Goal: Task Accomplishment & Management: Manage account settings

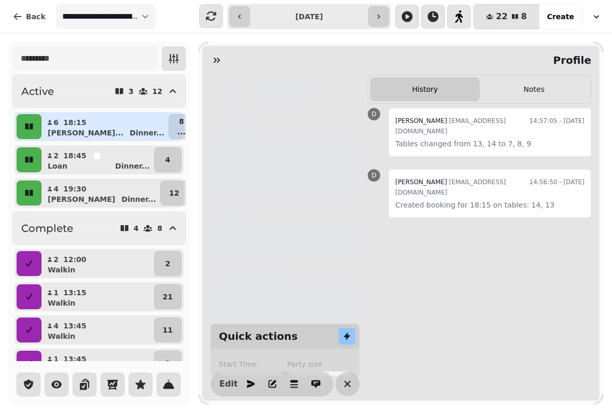
select select "**********"
select select "*"
select select "****"
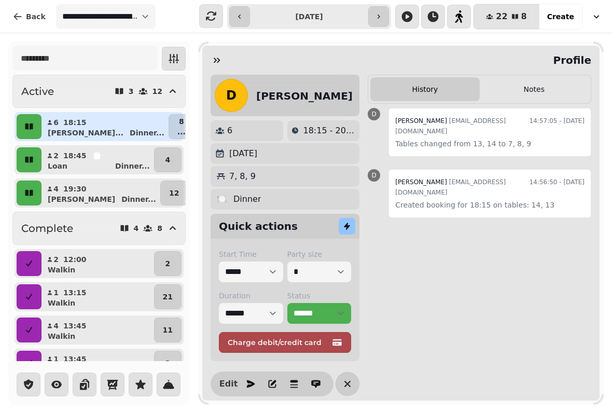
click at [524, 92] on button "Notes" at bounding box center [534, 89] width 109 height 24
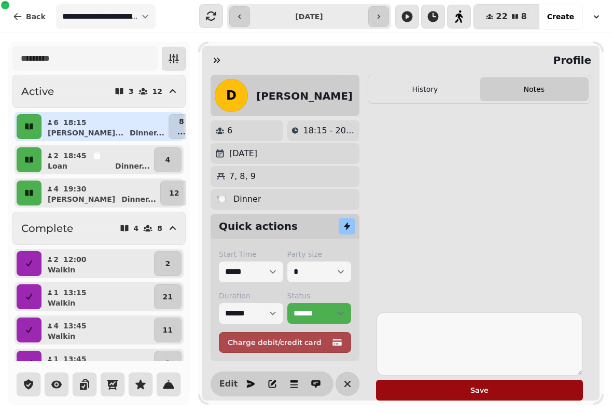
click at [255, 82] on div "D [PERSON_NAME]" at bounding box center [284, 95] width 138 height 33
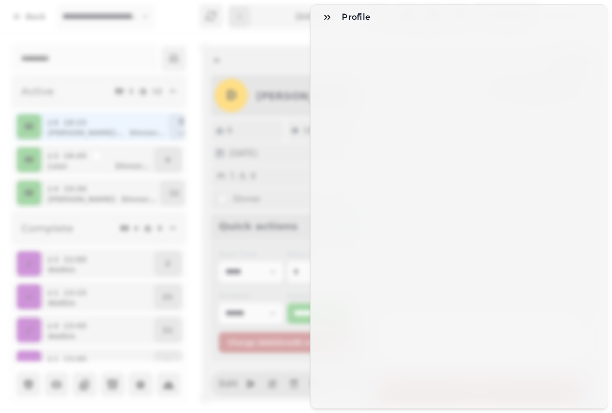
click at [346, 15] on h3 "Profile" at bounding box center [358, 17] width 33 height 12
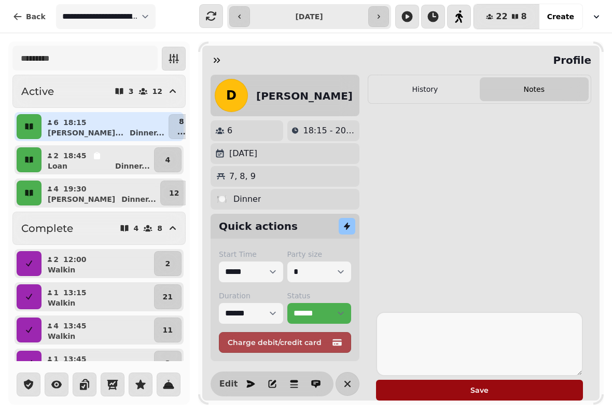
click at [258, 100] on h2 "[PERSON_NAME]" at bounding box center [304, 96] width 96 height 15
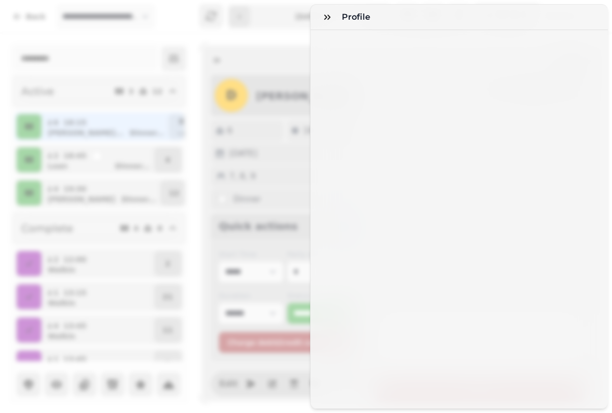
click at [337, 10] on button "button" at bounding box center [327, 17] width 21 height 21
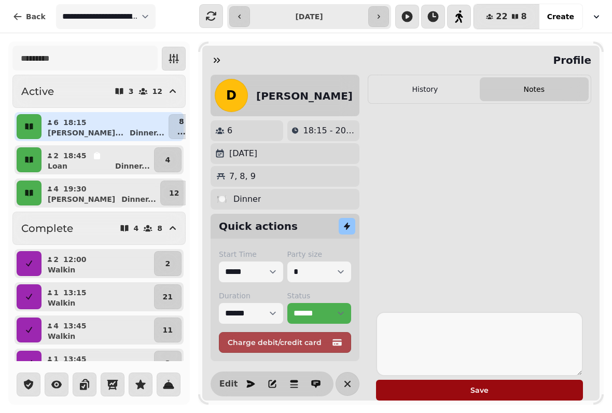
click at [245, 379] on icon "button" at bounding box center [250, 384] width 10 height 10
click at [225, 380] on span "Edit" at bounding box center [228, 384] width 12 height 8
click at [223, 380] on span "Edit" at bounding box center [228, 384] width 12 height 8
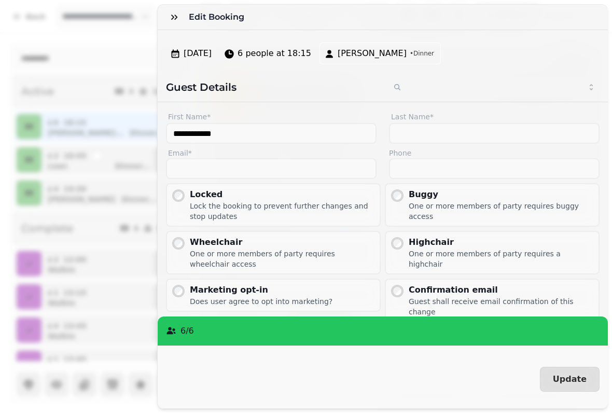
click at [382, 37] on div "**********" at bounding box center [383, 219] width 450 height 378
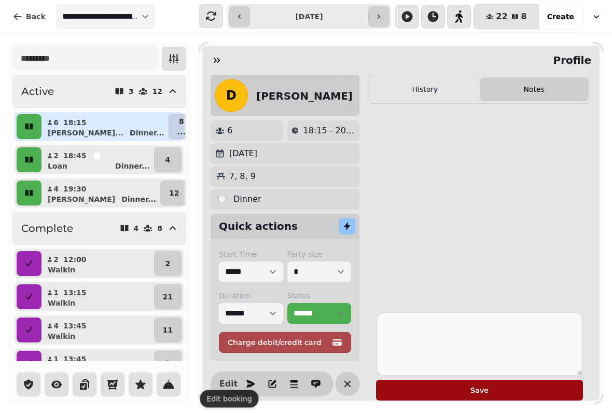
click at [221, 51] on button "button" at bounding box center [216, 60] width 21 height 21
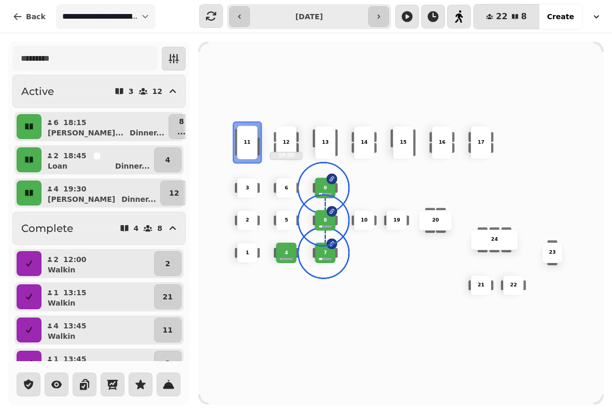
click at [164, 166] on button "4" at bounding box center [167, 159] width 27 height 25
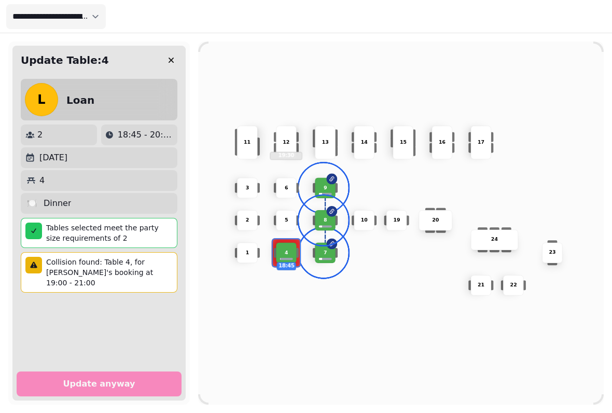
click at [104, 185] on div "4" at bounding box center [99, 180] width 148 height 12
click at [251, 185] on div "3" at bounding box center [247, 187] width 20 height 7
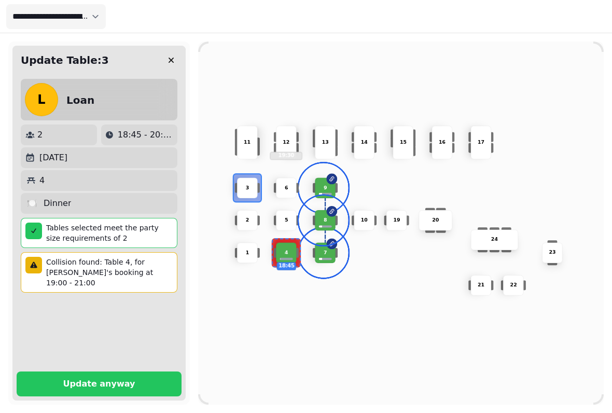
click at [135, 371] on button "Update anyway" at bounding box center [99, 383] width 165 height 25
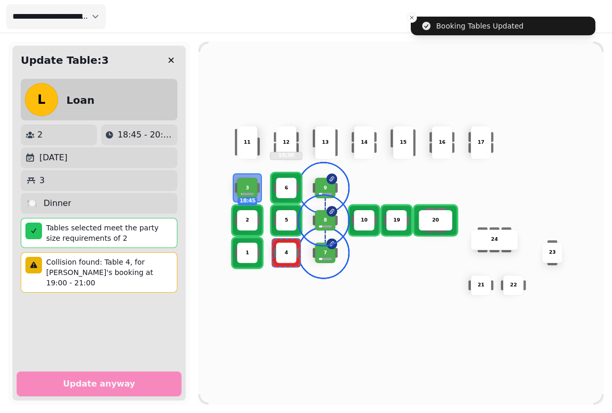
click at [284, 317] on div "10 2 19 20 4 5 11 9 15 24 16 7 17 23 22 3 18:45 21 1 13 6 8 12 19:30 14" at bounding box center [401, 223] width 406 height 325
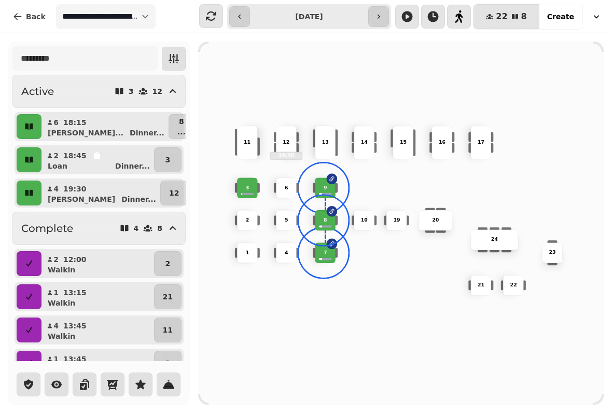
click at [35, 128] on button "button" at bounding box center [29, 126] width 25 height 25
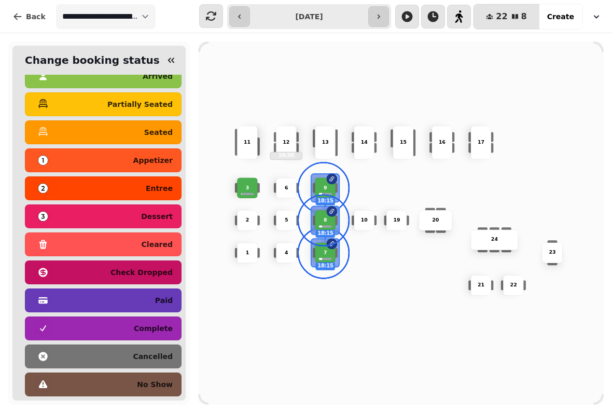
scroll to position [52, 0]
click at [62, 376] on div "no show" at bounding box center [103, 384] width 139 height 17
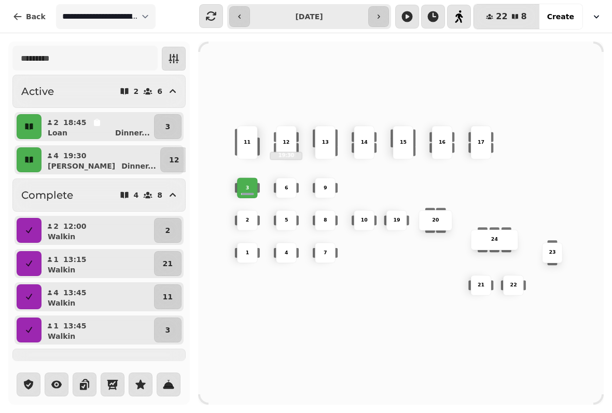
scroll to position [0, 0]
click at [34, 125] on icon "button" at bounding box center [29, 126] width 10 height 10
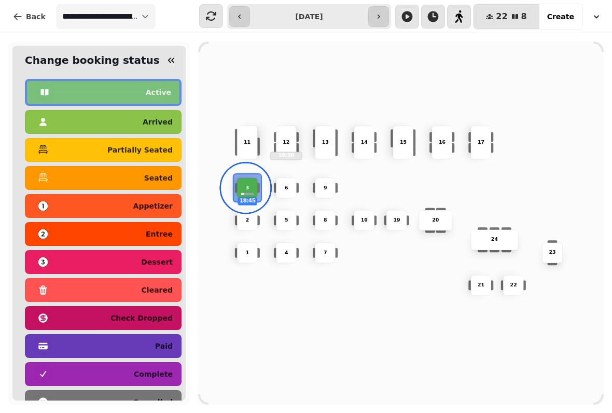
click at [165, 167] on button "seated" at bounding box center [103, 178] width 157 height 24
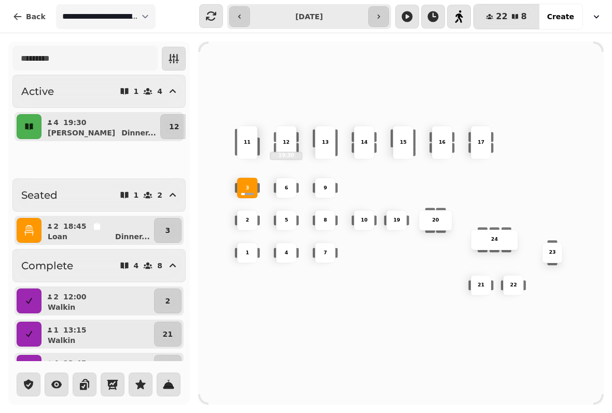
click at [325, 188] on div "9" at bounding box center [325, 187] width 21 height 21
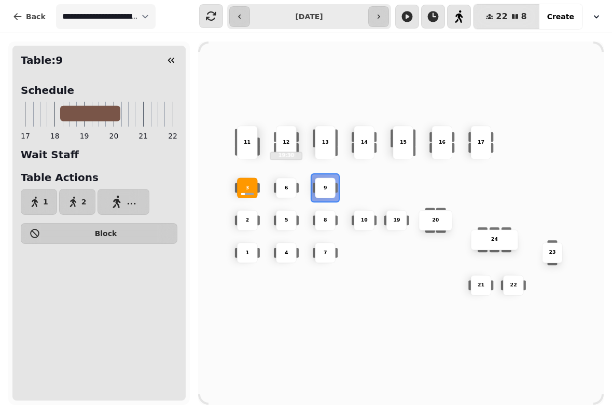
click at [72, 199] on icon "button" at bounding box center [73, 202] width 10 height 10
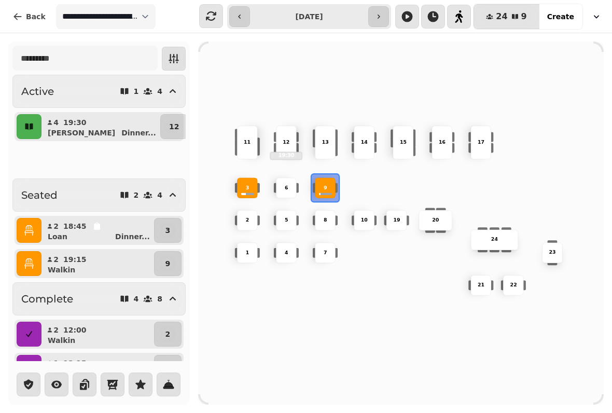
click at [175, 130] on button "12" at bounding box center [173, 126] width 27 height 25
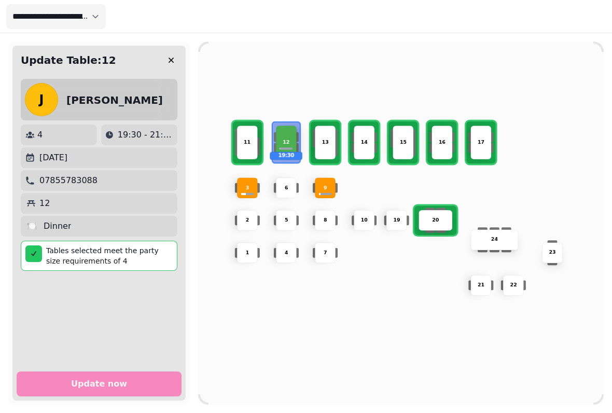
click at [250, 139] on p "11" at bounding box center [247, 142] width 7 height 7
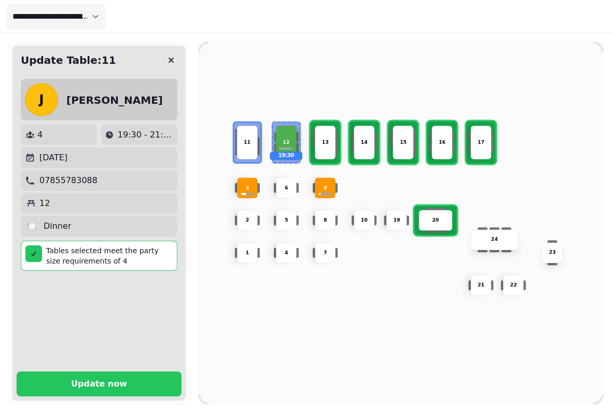
click at [155, 382] on button "Update now" at bounding box center [99, 383] width 165 height 25
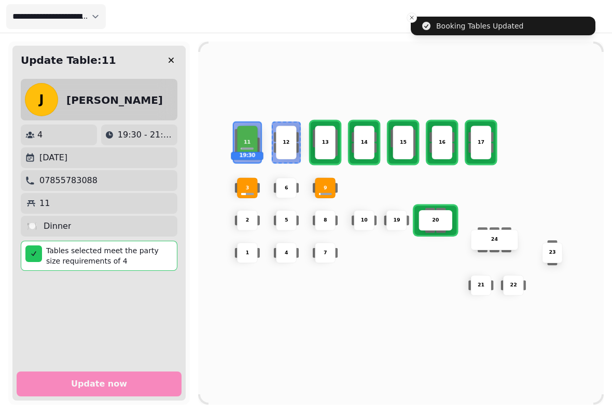
click at [175, 59] on icon "button" at bounding box center [171, 60] width 10 height 10
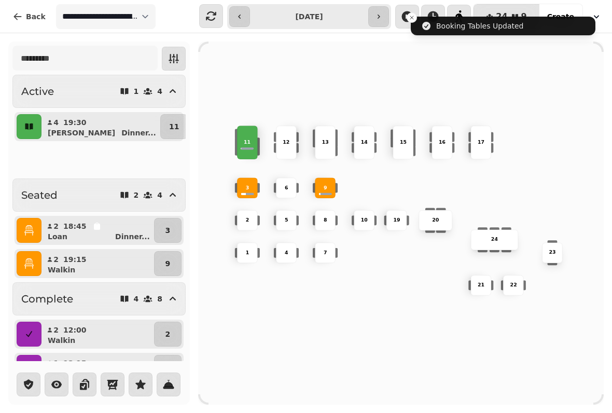
click at [35, 121] on button "button" at bounding box center [29, 126] width 25 height 25
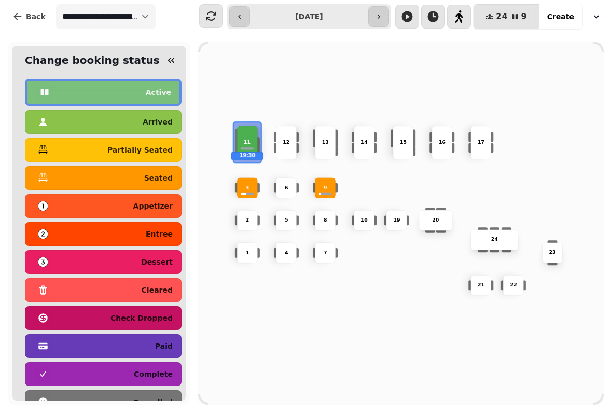
click at [142, 178] on div "seated" at bounding box center [103, 178] width 139 height 17
